Goal: Task Accomplishment & Management: Use online tool/utility

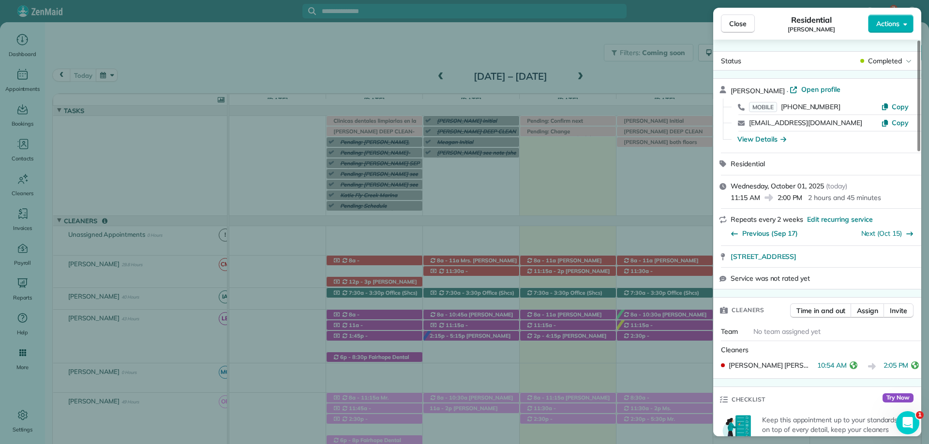
scroll to position [484, 0]
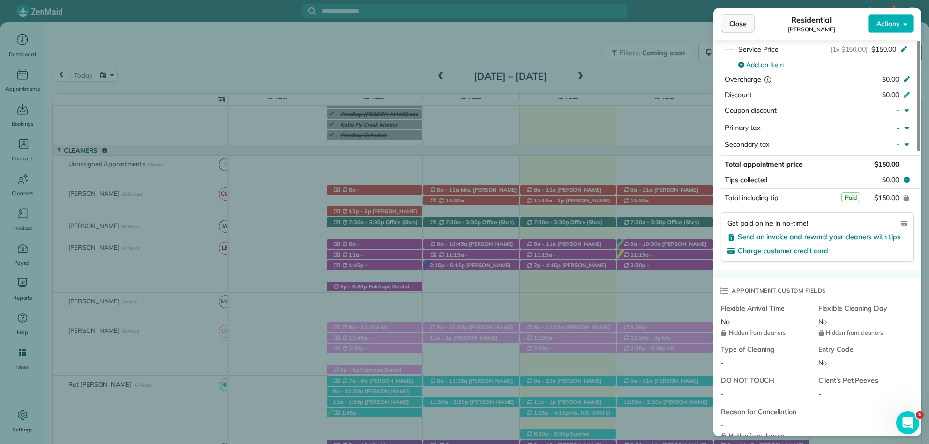
click at [737, 20] on span "Close" at bounding box center [737, 24] width 17 height 10
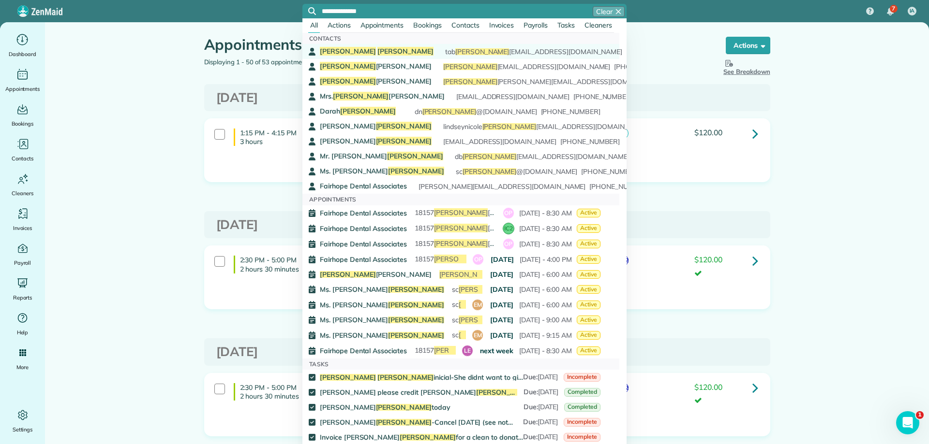
type input "**********"
click at [377, 53] on span "Wright" at bounding box center [405, 51] width 56 height 9
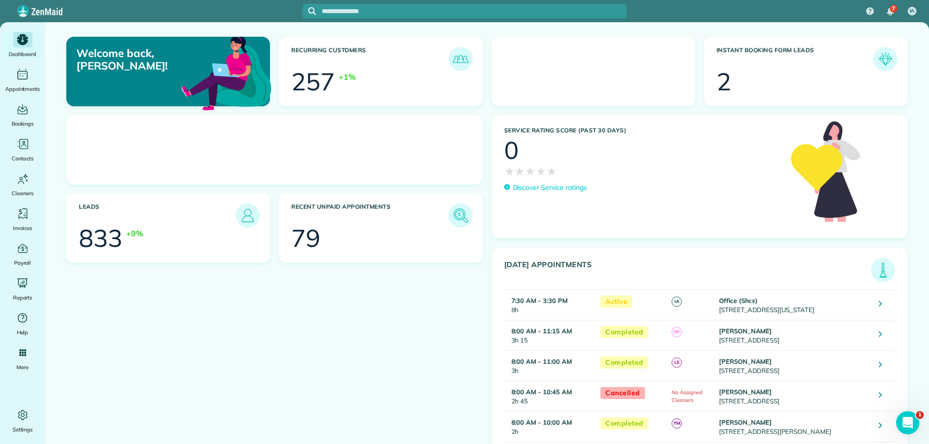
click at [368, 16] on div at bounding box center [464, 11] width 324 height 15
click at [363, 15] on input "text" at bounding box center [474, 11] width 305 height 7
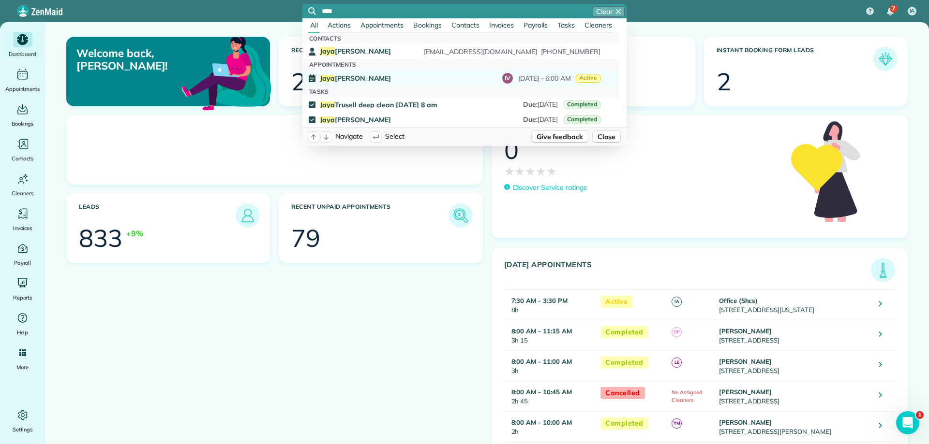
type input "****"
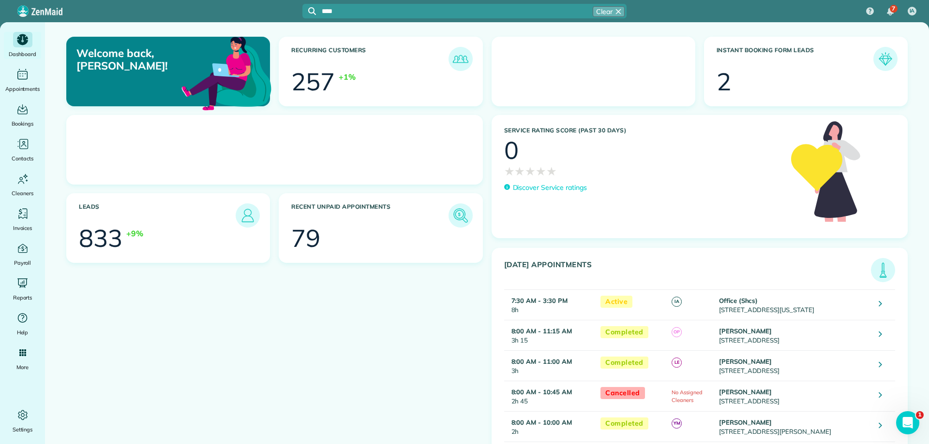
click at [339, 74] on div "Jaya Trussell IV October 14 - 6:00 AM Active" at bounding box center [460, 79] width 281 height 12
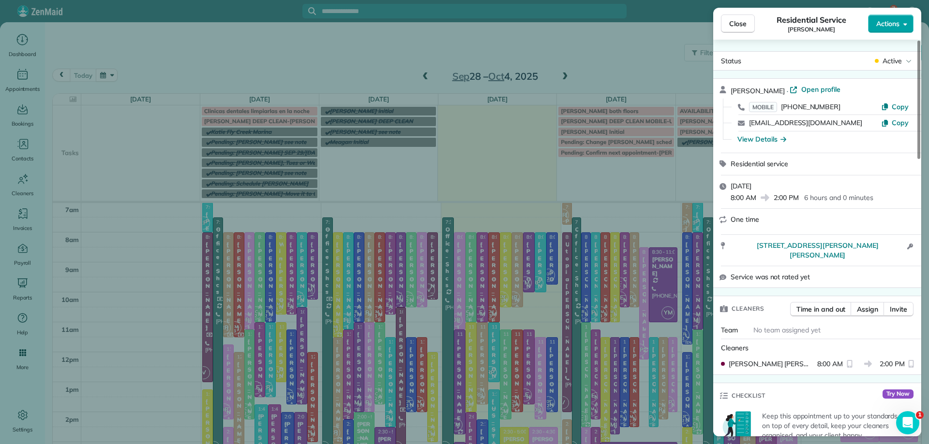
click at [888, 19] on span "Actions" at bounding box center [887, 24] width 23 height 10
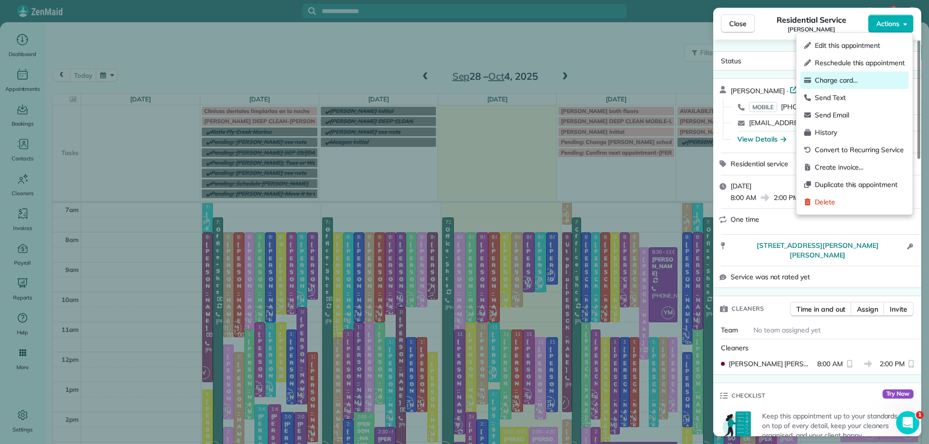
click at [823, 75] on span "Charge card…" at bounding box center [859, 80] width 90 height 10
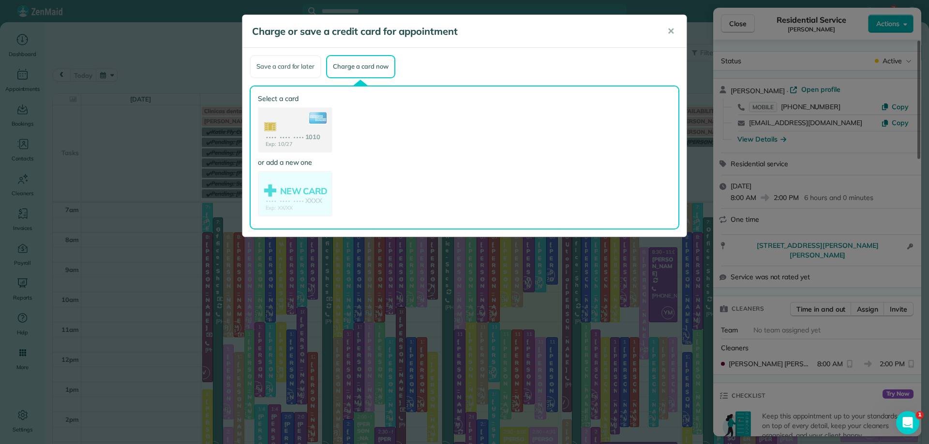
click at [291, 62] on div "Save a card for later" at bounding box center [286, 66] width 72 height 23
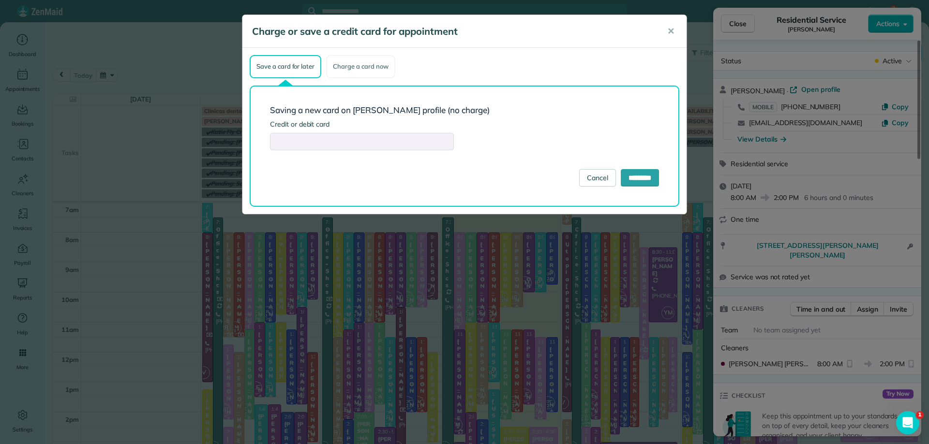
click at [374, 68] on div "Charge a card now" at bounding box center [360, 66] width 69 height 23
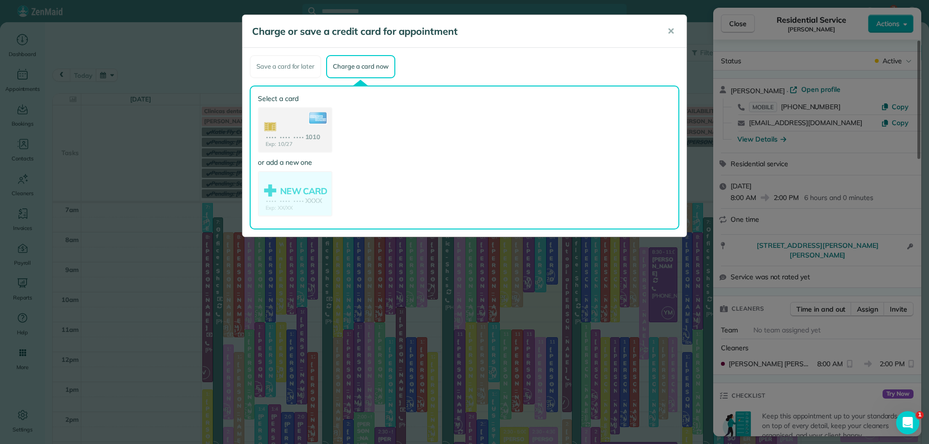
drag, startPoint x: 310, startPoint y: 143, endPoint x: 414, endPoint y: 114, distance: 108.4
click at [414, 114] on div "Select a card Exp: 10/27 •••• •••• •••• 1010 or add a new one NEW CARD Exp: XX/…" at bounding box center [467, 158] width 418 height 128
click at [671, 26] on span "✕" at bounding box center [670, 31] width 7 height 11
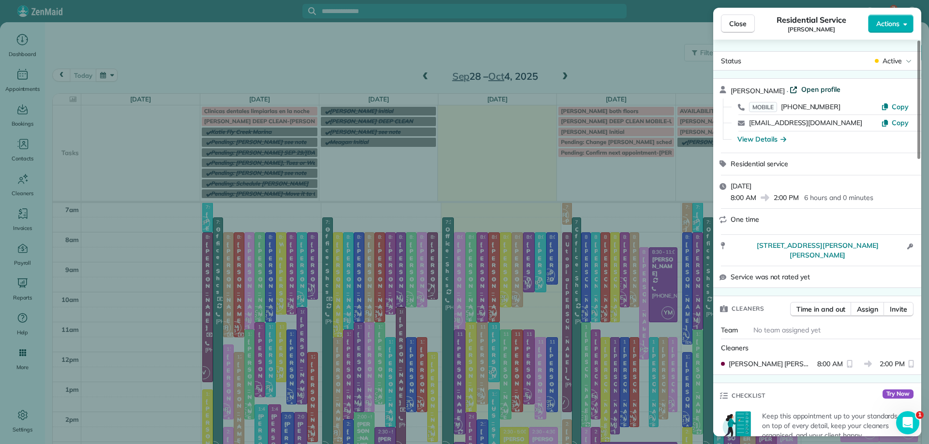
click at [804, 90] on span "Open profile" at bounding box center [820, 90] width 39 height 10
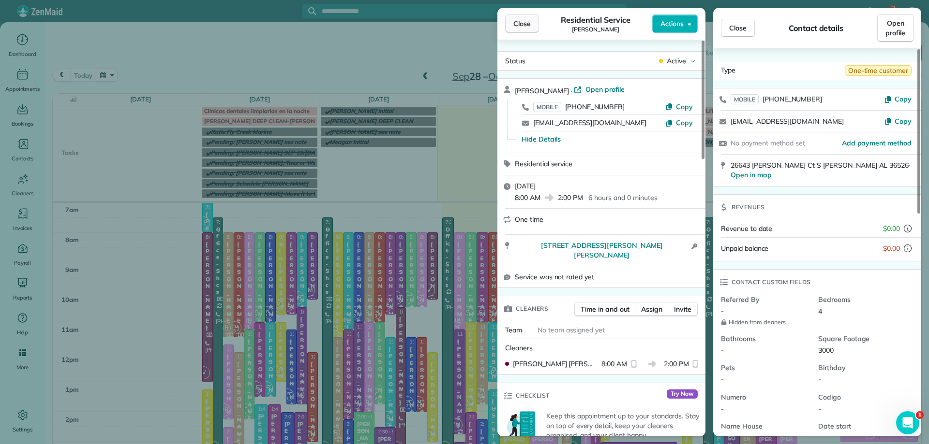
click at [518, 22] on span "Close" at bounding box center [521, 24] width 17 height 10
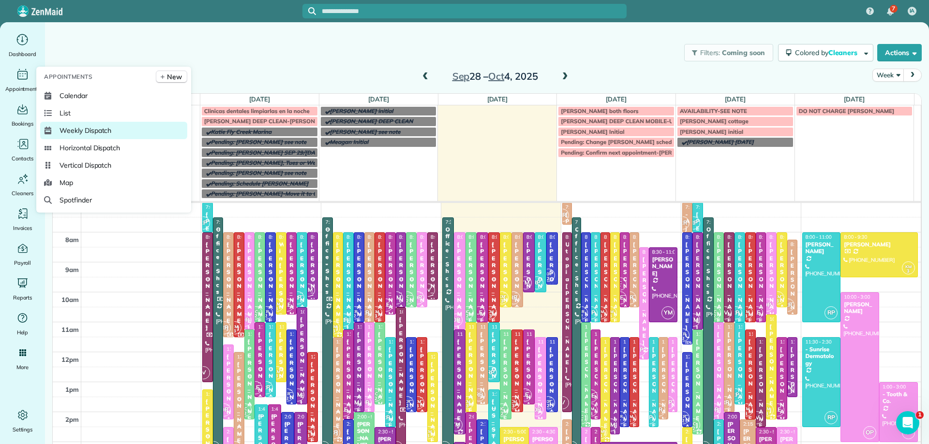
click at [93, 125] on link "Weekly Dispatch" at bounding box center [113, 130] width 147 height 17
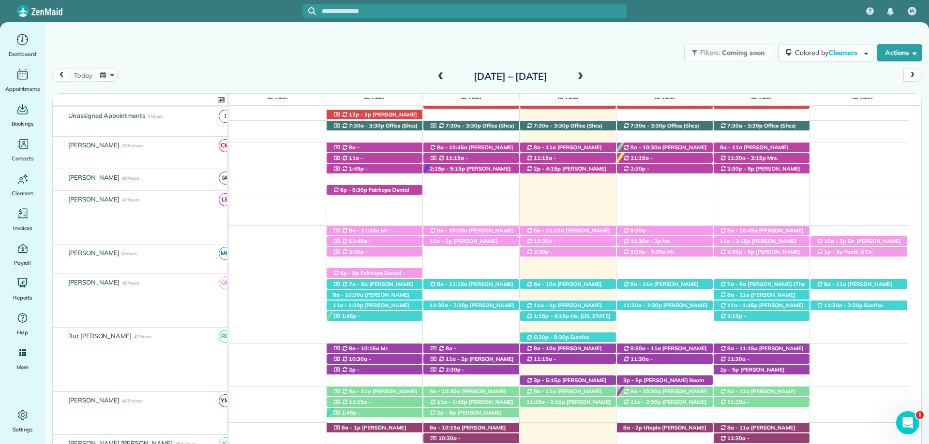
scroll to position [167, 0]
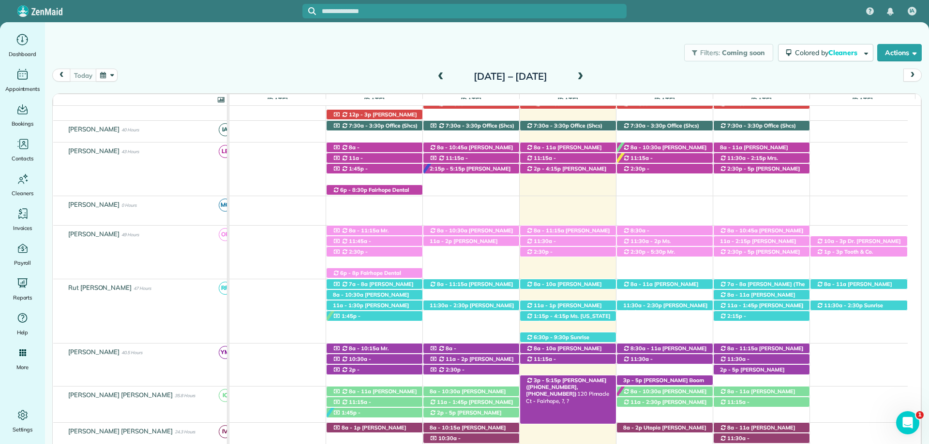
click at [571, 380] on span "[PERSON_NAME] ([PHONE_NUMBER], [PHONE_NUMBER])" at bounding box center [566, 387] width 80 height 21
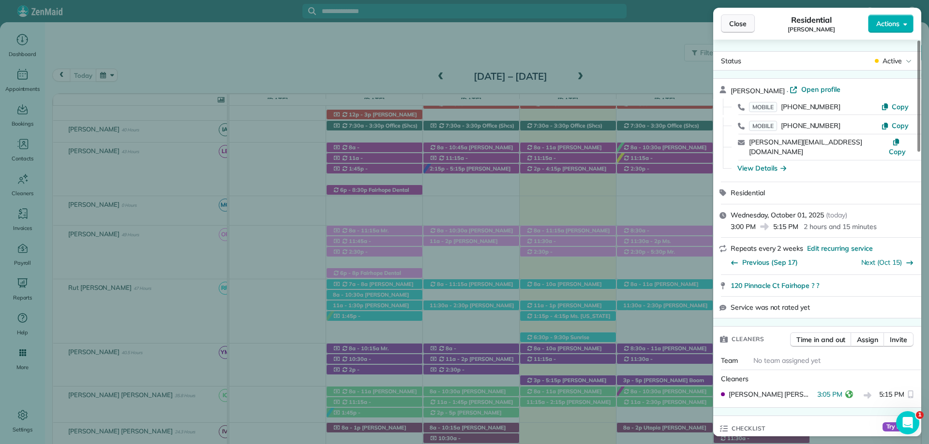
click at [737, 23] on span "Close" at bounding box center [737, 24] width 17 height 10
